Goal: Task Accomplishment & Management: Use online tool/utility

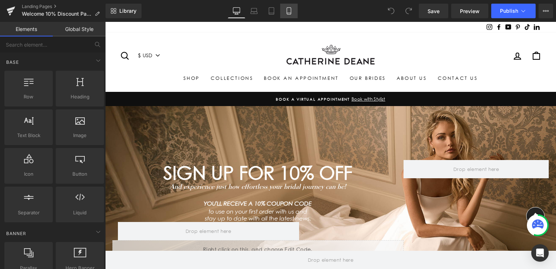
click at [289, 8] on icon at bounding box center [288, 10] width 7 height 7
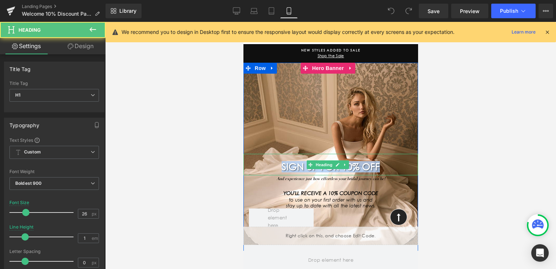
drag, startPoint x: 376, startPoint y: 164, endPoint x: 266, endPoint y: 161, distance: 109.6
click at [266, 161] on div "SIGN UP FOR 10% OFF" at bounding box center [330, 164] width 175 height 21
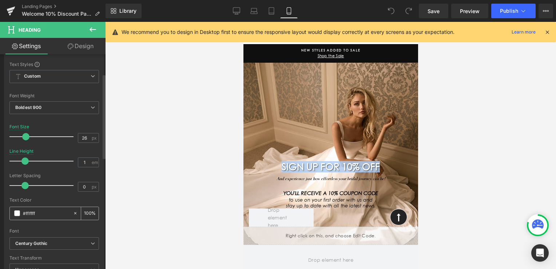
scroll to position [146, 0]
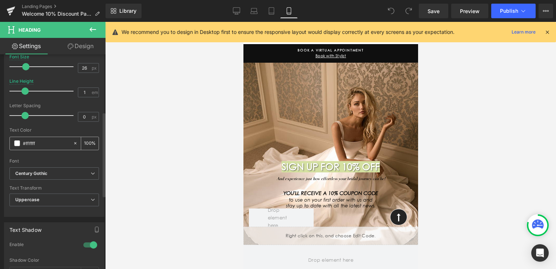
click at [17, 143] on span at bounding box center [17, 143] width 6 height 6
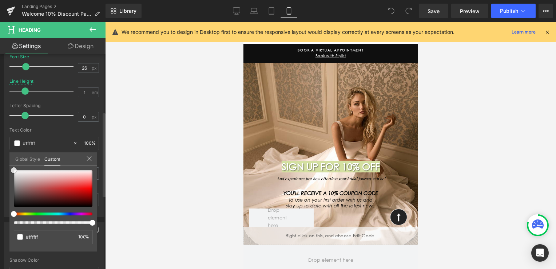
type input "#c28383"
type input "#c38383"
type input "#bb7676"
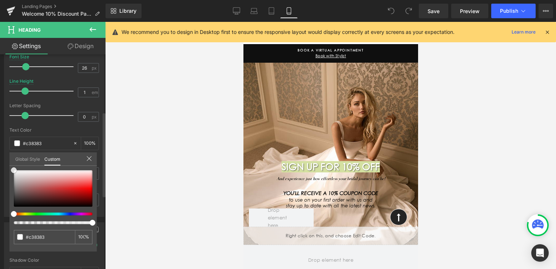
type input "#bb7676"
type input "#aa5e5e"
type input "#593f3f"
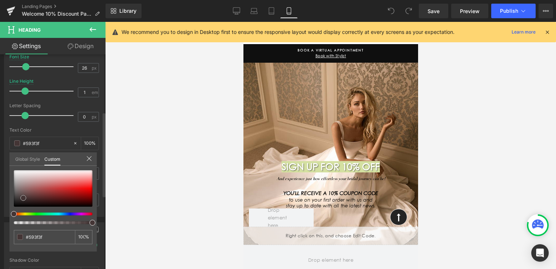
type input "#372e2e"
type input "#2a2626"
type input "#282323"
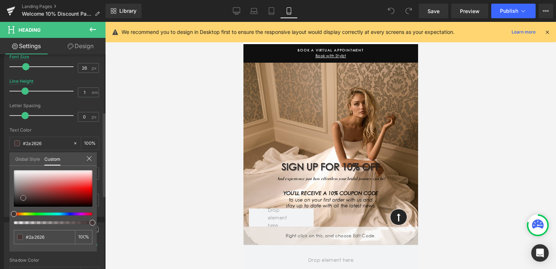
type input "#282323"
type input "#231f1f"
type input "#1d1a1a"
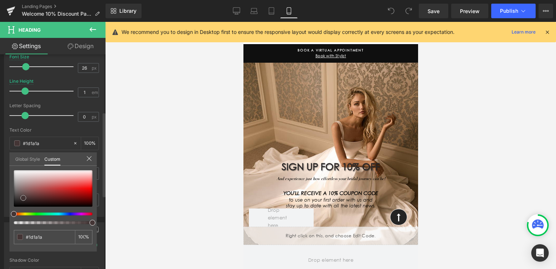
type input "#151313"
type input "#121010"
type input "#0a0909"
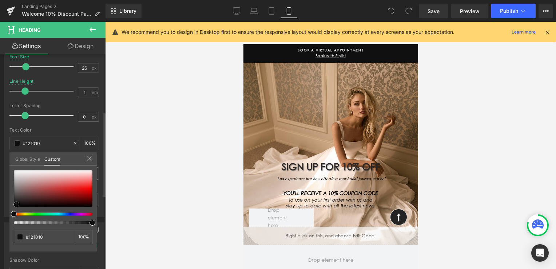
type input "#0a0909"
type input "#000000"
drag, startPoint x: 41, startPoint y: 183, endPoint x: 11, endPoint y: 212, distance: 41.7
click at [14, 212] on div at bounding box center [53, 197] width 79 height 54
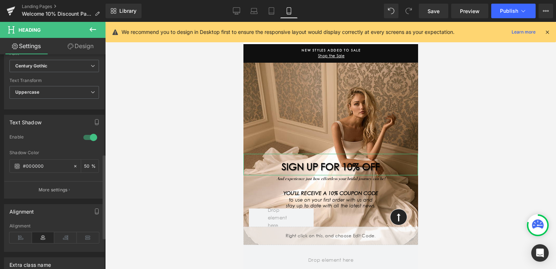
scroll to position [255, 0]
click at [90, 133] on div at bounding box center [90, 136] width 17 height 12
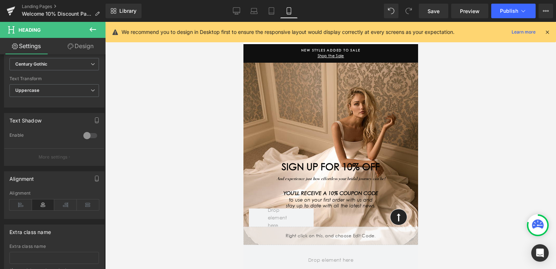
click at [449, 177] on div at bounding box center [330, 145] width 451 height 247
click at [437, 12] on span "Save" at bounding box center [434, 11] width 12 height 8
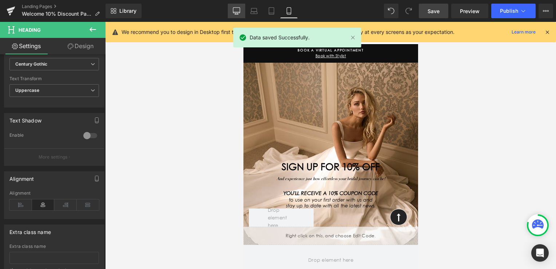
click at [243, 9] on link "Desktop" at bounding box center [236, 11] width 17 height 15
type input "50"
type input "0.5"
type input "#ffffff"
type input "100"
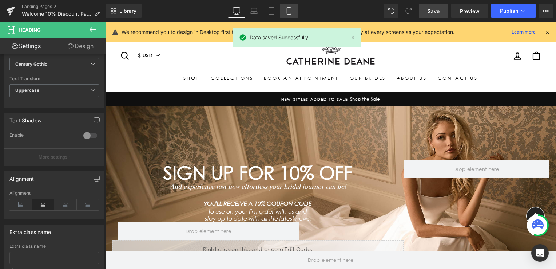
click at [288, 11] on icon at bounding box center [288, 10] width 7 height 7
type input "26"
type input "1"
type input "#000000"
type input "100"
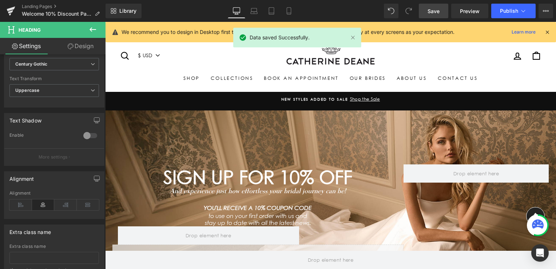
scroll to position [26, 0]
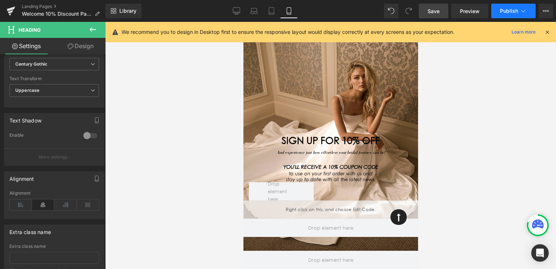
click at [517, 12] on span "Publish" at bounding box center [509, 11] width 18 height 6
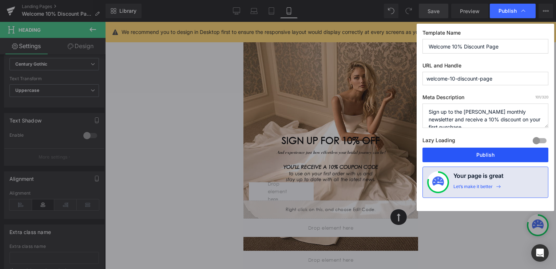
click at [486, 152] on button "Publish" at bounding box center [486, 154] width 126 height 15
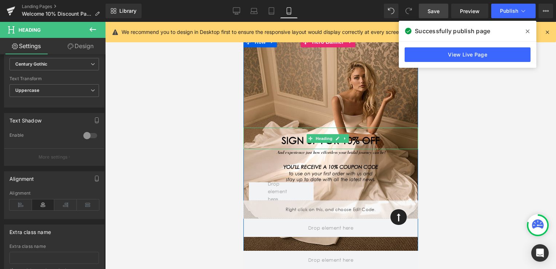
click at [282, 141] on span "SIGN UP FOR 10% OFF" at bounding box center [330, 140] width 98 height 11
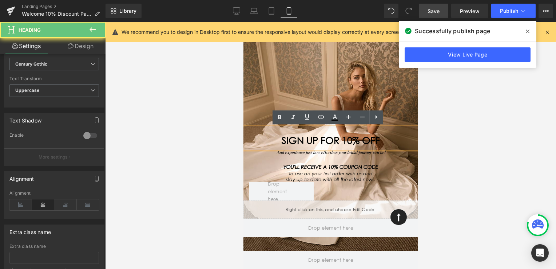
click at [281, 139] on span "SIGN UP FOR 10% OFF" at bounding box center [330, 140] width 98 height 11
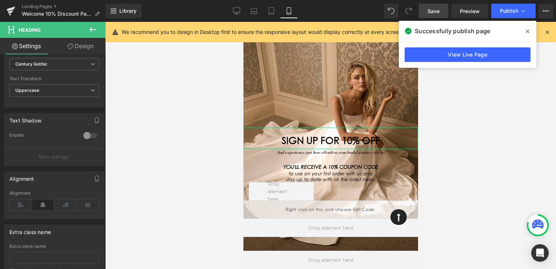
drag, startPoint x: 86, startPoint y: 46, endPoint x: 74, endPoint y: 71, distance: 28.3
click at [86, 46] on link "Design" at bounding box center [80, 46] width 53 height 16
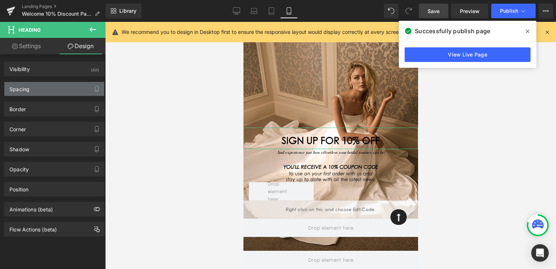
drag, startPoint x: 44, startPoint y: 87, endPoint x: 55, endPoint y: 90, distance: 11.5
click at [44, 87] on div "Spacing" at bounding box center [54, 89] width 100 height 14
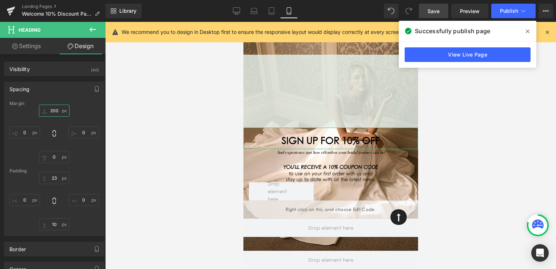
click at [59, 111] on input "200" at bounding box center [54, 110] width 31 height 12
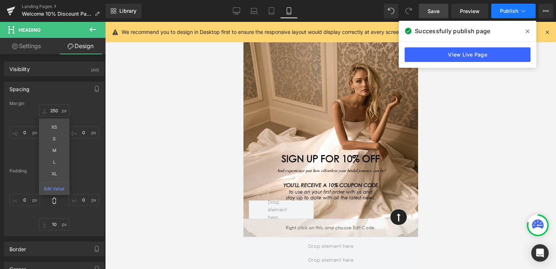
click at [515, 8] on span "Publish" at bounding box center [509, 11] width 18 height 6
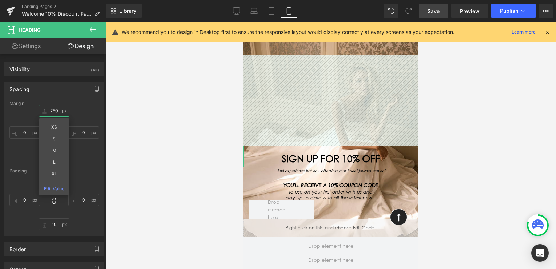
click at [59, 110] on input "250" at bounding box center [54, 110] width 31 height 12
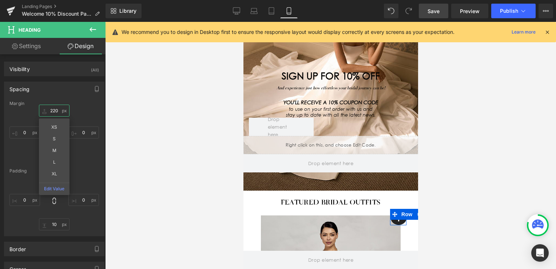
scroll to position [99, 0]
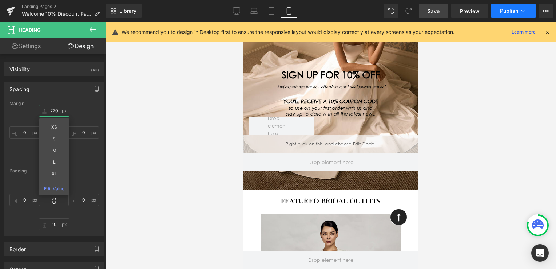
type input "220"
click at [499, 5] on button "Publish" at bounding box center [513, 11] width 44 height 15
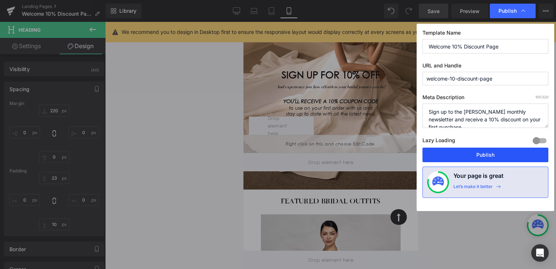
click at [494, 154] on button "Publish" at bounding box center [486, 154] width 126 height 15
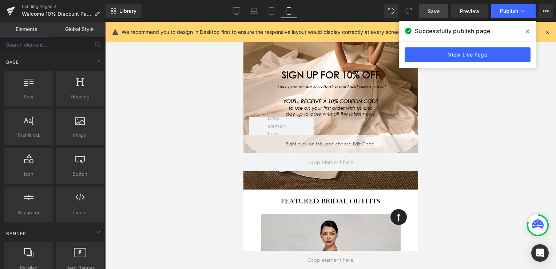
click at [493, 262] on div at bounding box center [330, 145] width 451 height 247
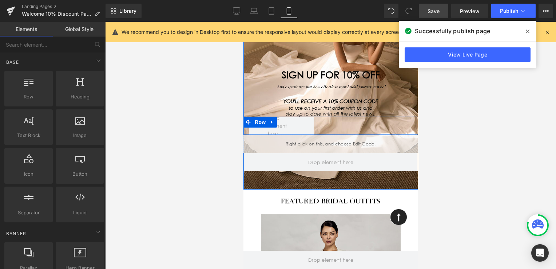
click at [383, 124] on div "Row" at bounding box center [330, 125] width 175 height 18
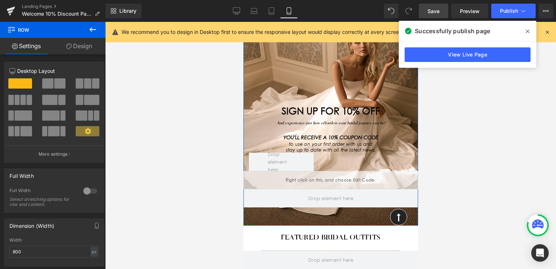
scroll to position [63, 0]
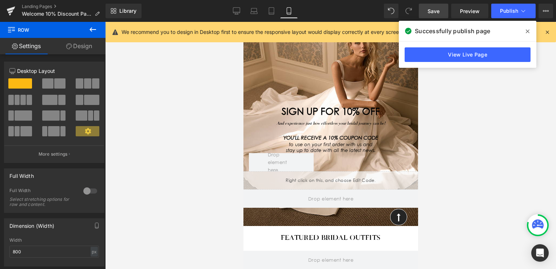
click at [95, 28] on icon at bounding box center [92, 29] width 9 height 9
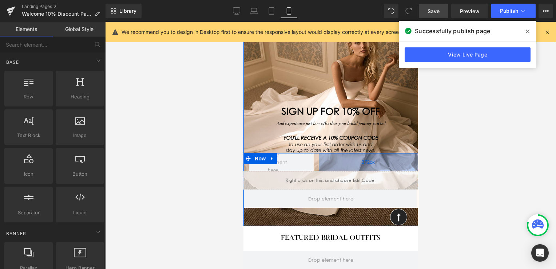
click at [347, 159] on div "272px" at bounding box center [368, 162] width 99 height 18
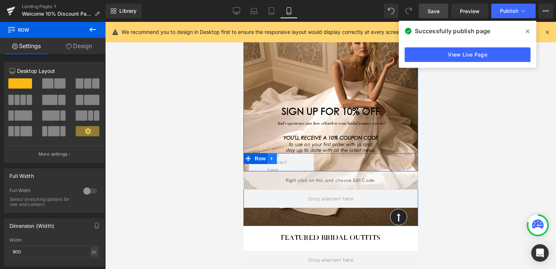
click at [273, 154] on link at bounding box center [271, 158] width 9 height 11
click at [288, 159] on icon at bounding box center [290, 158] width 5 height 5
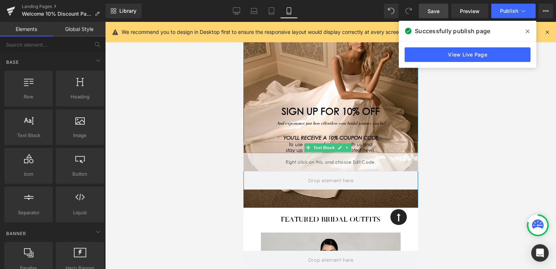
click at [380, 147] on p "stay up to date with all the latest news." at bounding box center [330, 150] width 175 height 6
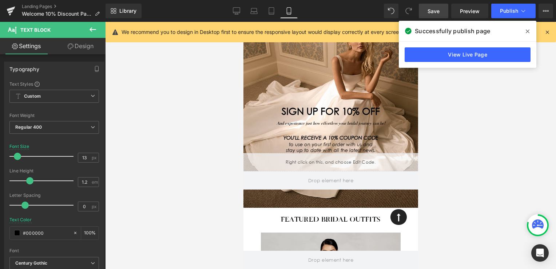
click at [91, 44] on link "Design" at bounding box center [80, 46] width 53 height 16
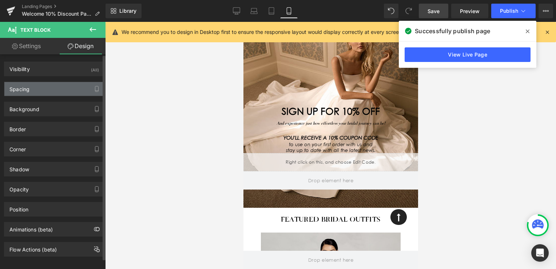
click at [35, 91] on div "Spacing" at bounding box center [54, 89] width 100 height 14
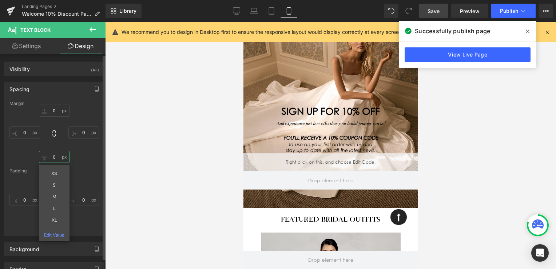
click at [56, 156] on input "0" at bounding box center [54, 157] width 31 height 12
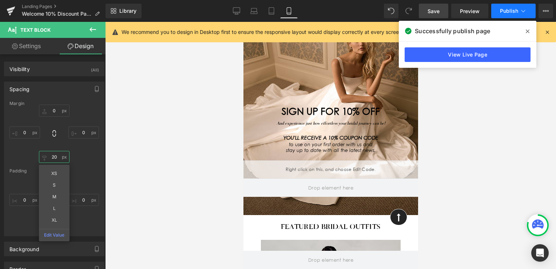
type input "20"
click at [505, 7] on button "Publish" at bounding box center [513, 11] width 44 height 15
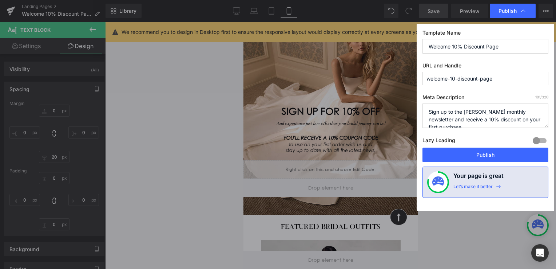
click at [483, 153] on button "Publish" at bounding box center [486, 154] width 126 height 15
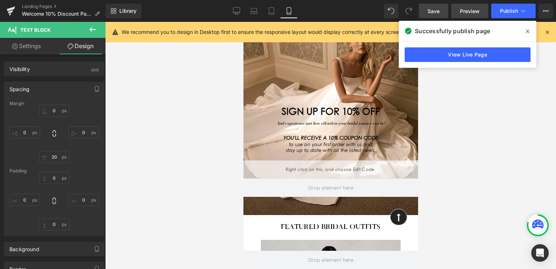
click at [474, 9] on span "Preview" at bounding box center [470, 11] width 20 height 8
click at [432, 11] on span "Save" at bounding box center [434, 11] width 12 height 8
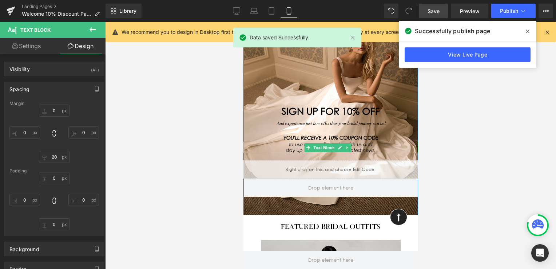
click at [391, 148] on p "stay up to date with all the latest news." at bounding box center [330, 150] width 175 height 6
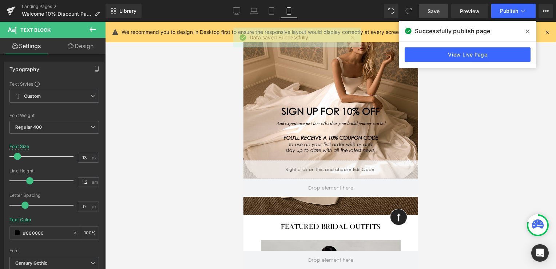
click at [87, 44] on link "Design" at bounding box center [80, 46] width 53 height 16
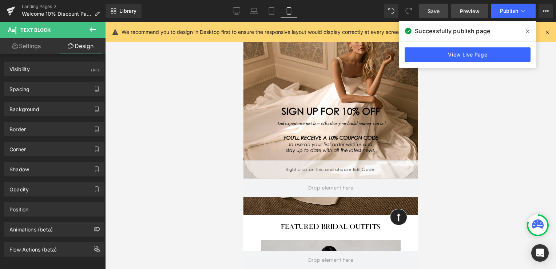
click at [463, 9] on span "Preview" at bounding box center [470, 11] width 20 height 8
